Goal: Navigation & Orientation: Go to known website

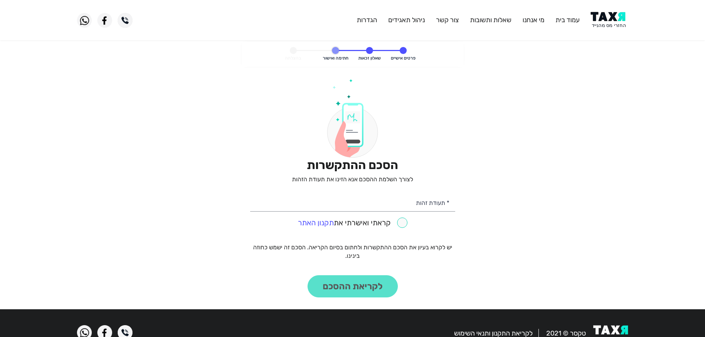
click at [604, 17] on img at bounding box center [608, 20] width 37 height 17
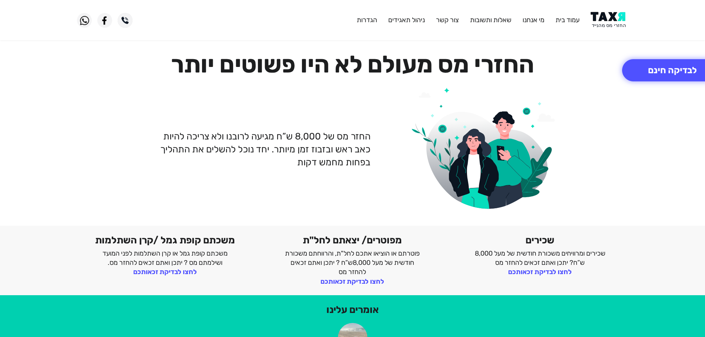
click at [608, 21] on img at bounding box center [608, 20] width 37 height 17
click at [610, 18] on img at bounding box center [608, 20] width 37 height 17
click at [609, 23] on img at bounding box center [608, 20] width 37 height 17
drag, startPoint x: 605, startPoint y: 16, endPoint x: 602, endPoint y: 0, distance: 15.9
click at [605, 15] on img at bounding box center [608, 20] width 37 height 17
